Goal: Transaction & Acquisition: Purchase product/service

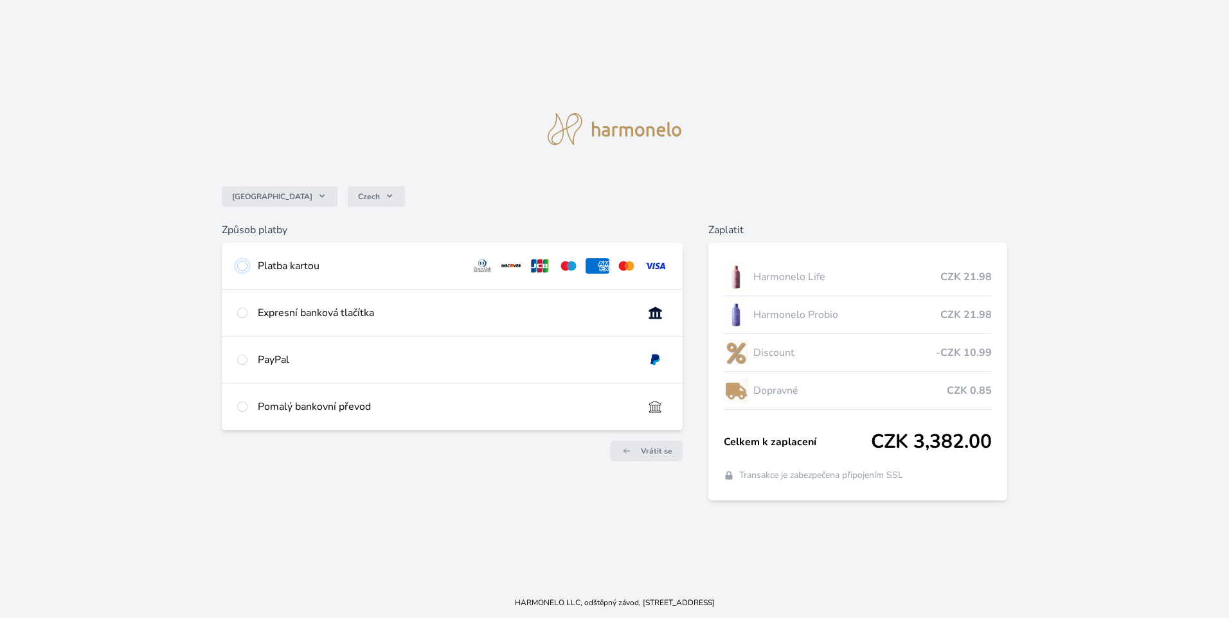
click at [241, 265] on input "radio" at bounding box center [242, 266] width 10 height 10
radio input "true"
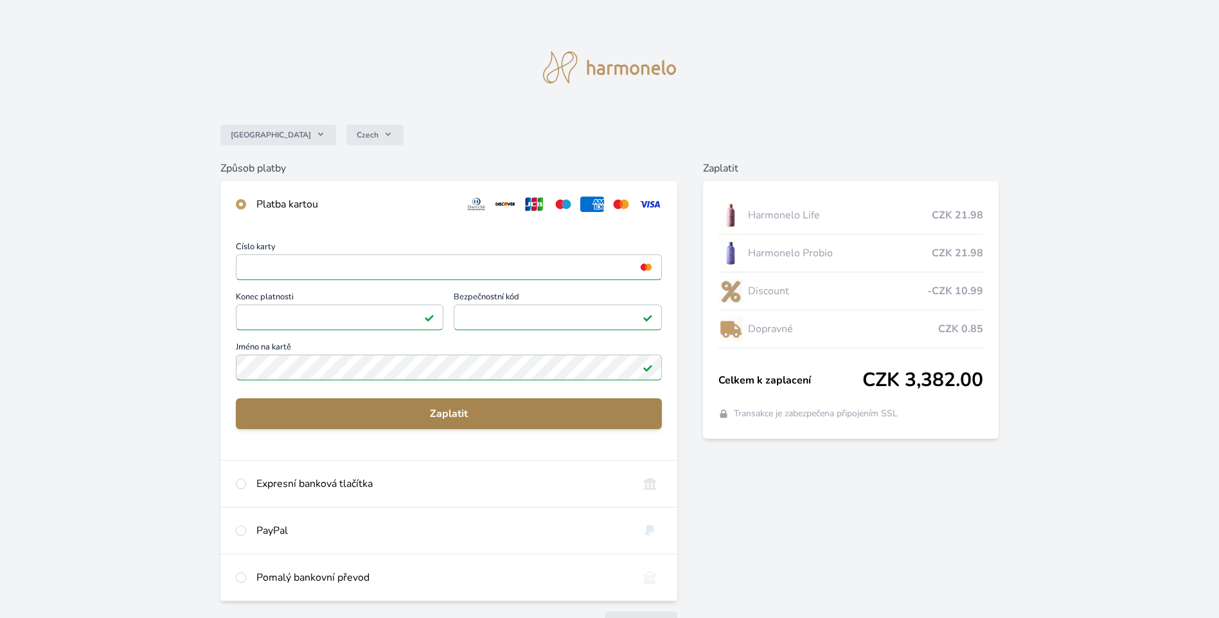
click at [408, 414] on span "Zaplatit" at bounding box center [449, 413] width 406 height 15
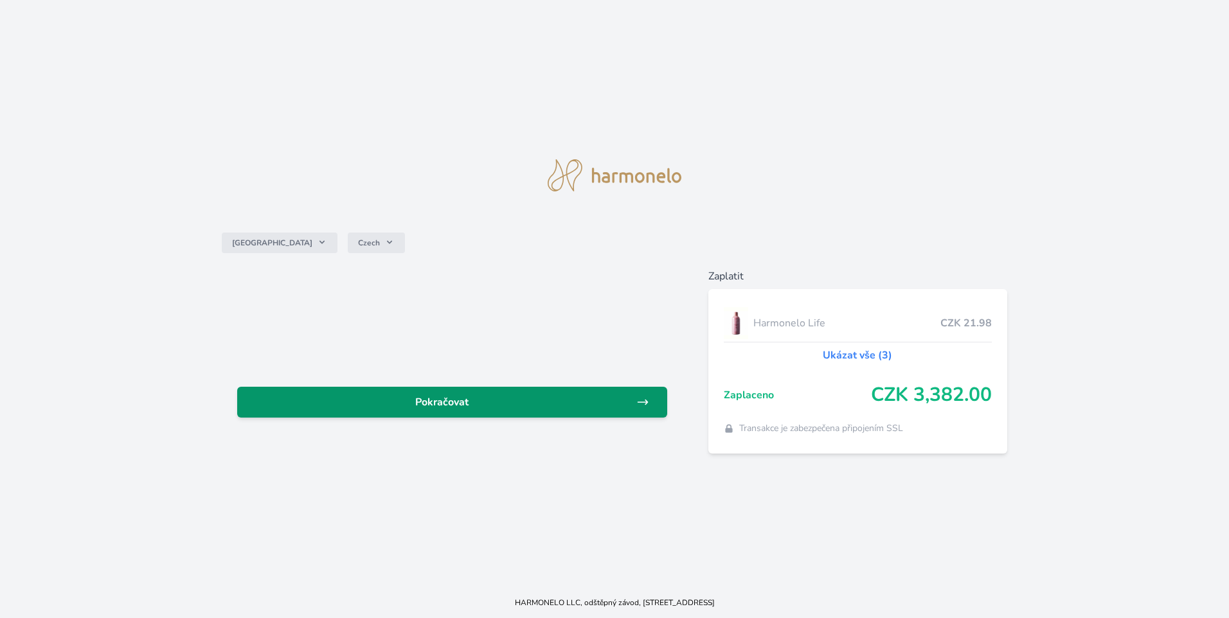
click at [447, 404] on span "Pokračovat" at bounding box center [441, 402] width 389 height 15
